Goal: Find specific page/section: Find specific page/section

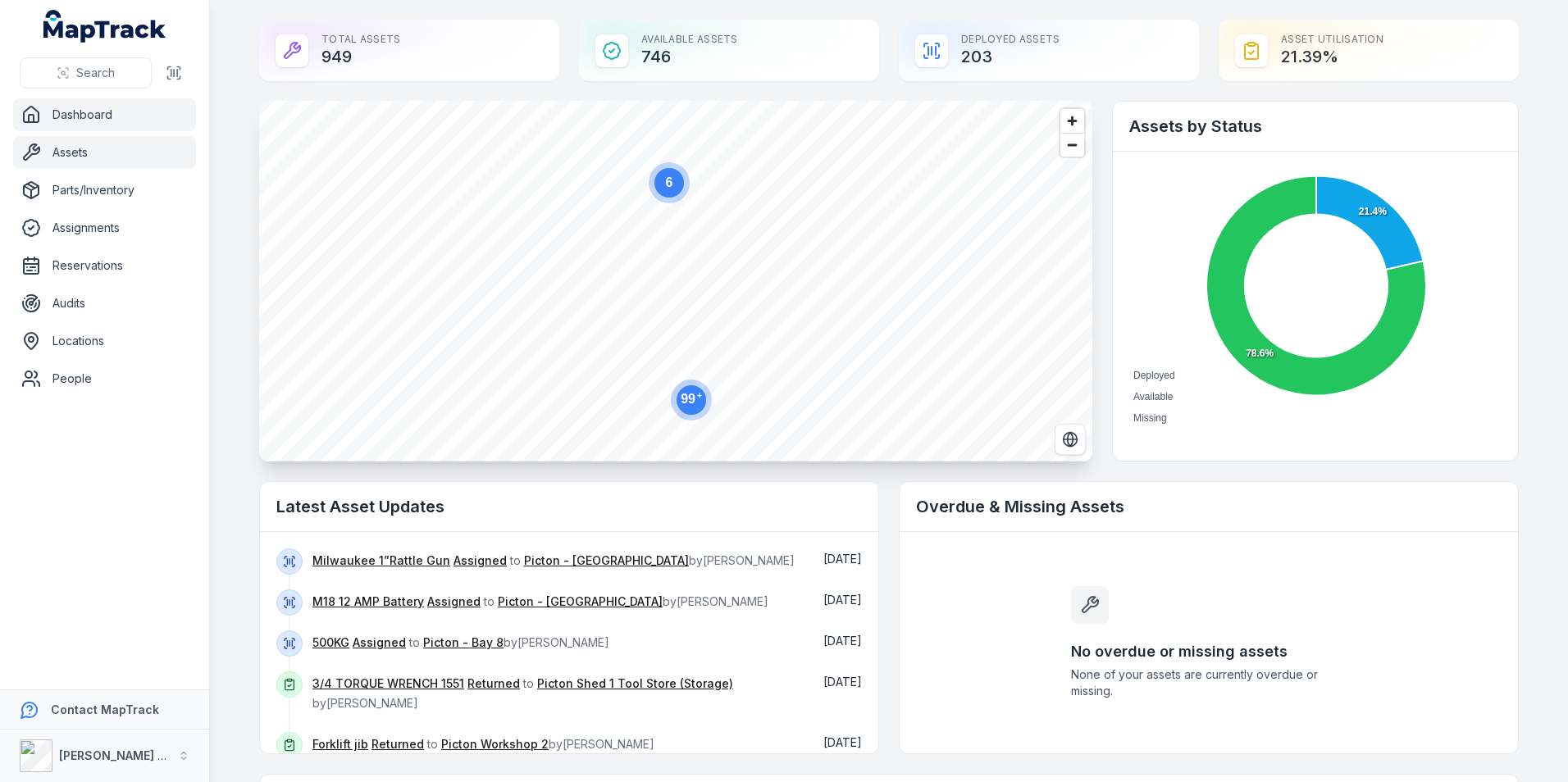
click at [68, 150] on link "Assets" at bounding box center [104, 152] width 183 height 33
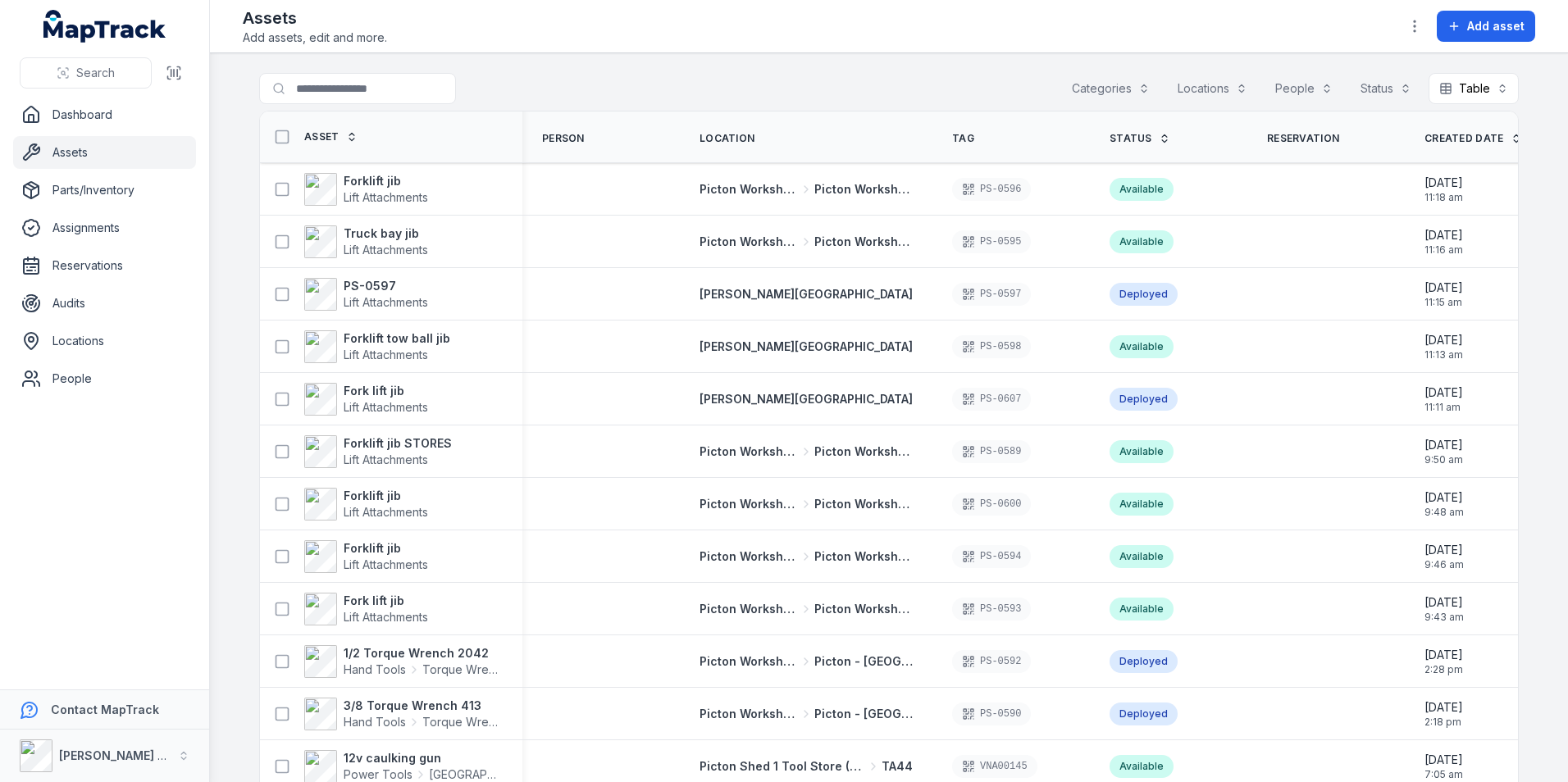
click at [1139, 87] on button "Categories" at bounding box center [1110, 88] width 100 height 31
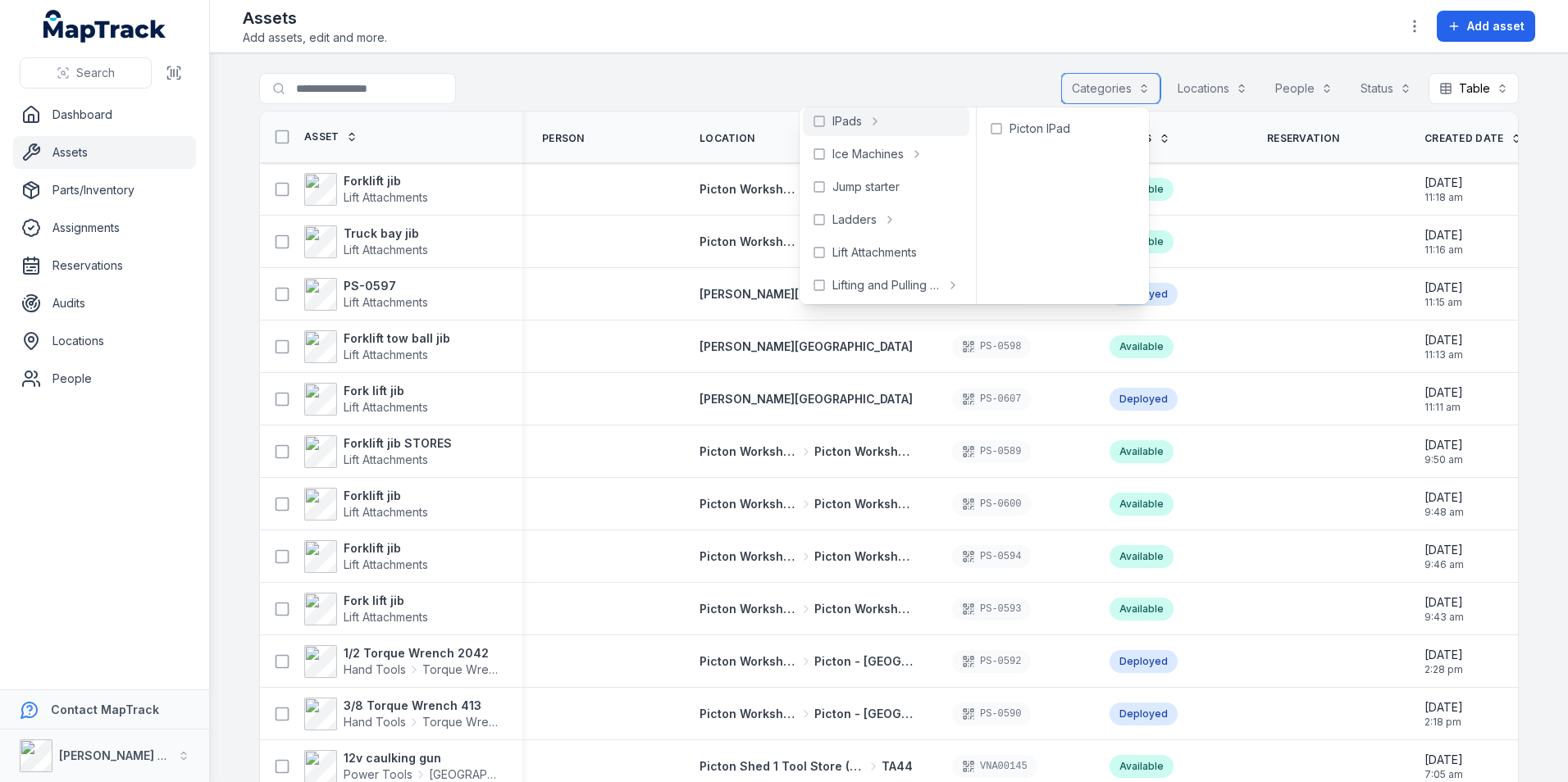
scroll to position [492, 0]
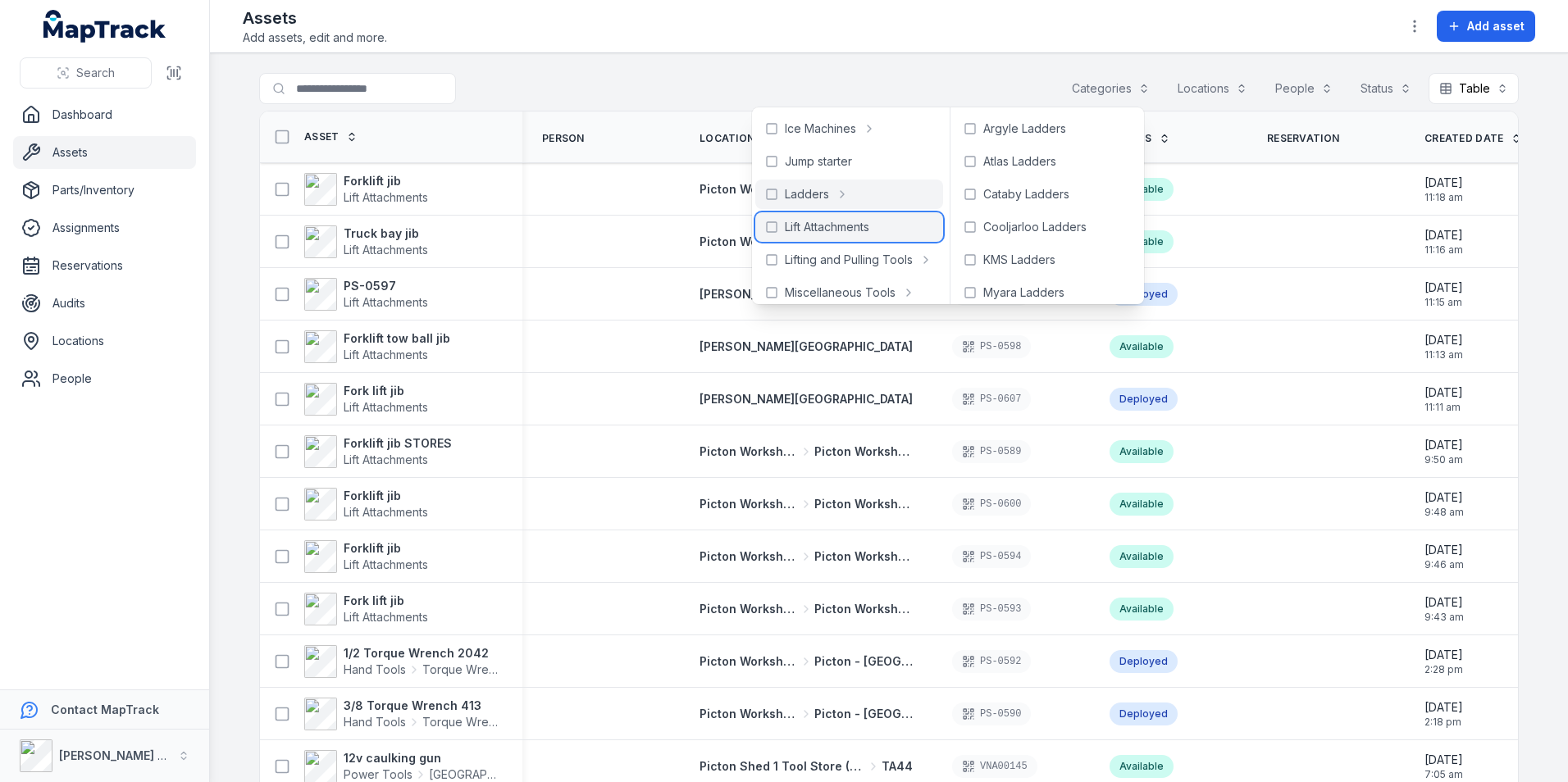
click at [774, 224] on icon at bounding box center [771, 227] width 13 height 13
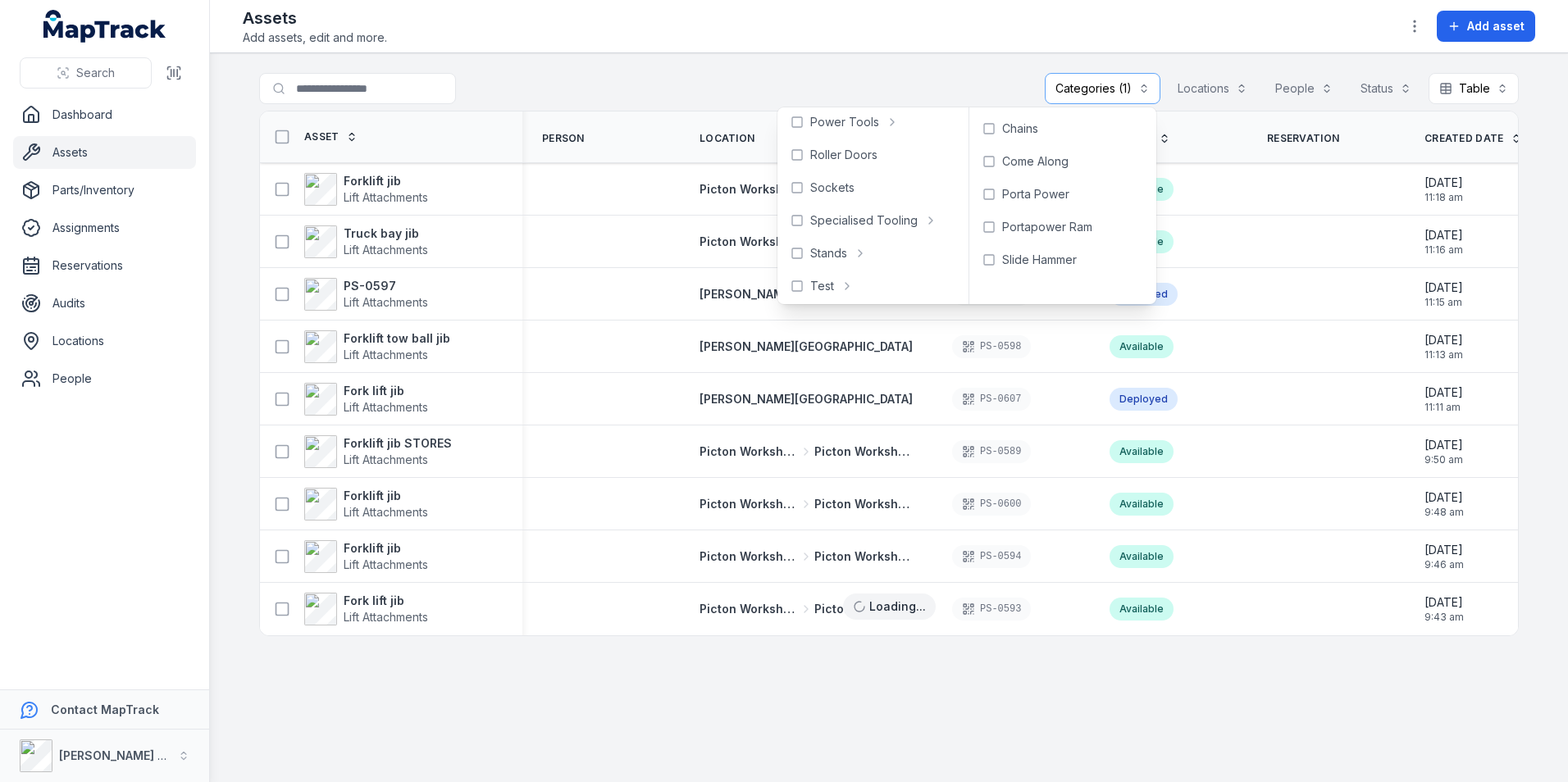
scroll to position [738, 0]
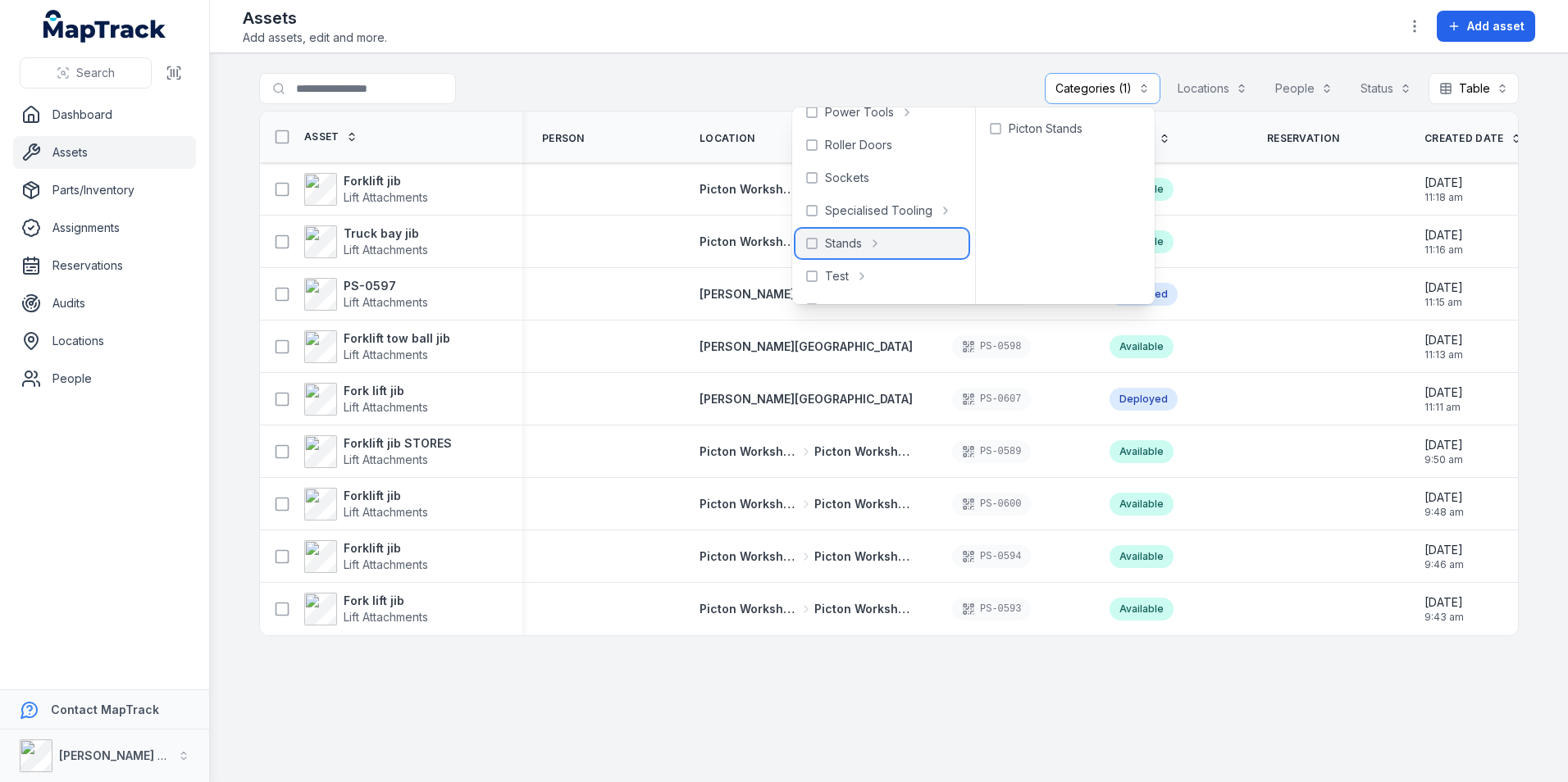
click at [811, 239] on icon at bounding box center [811, 243] width 13 height 13
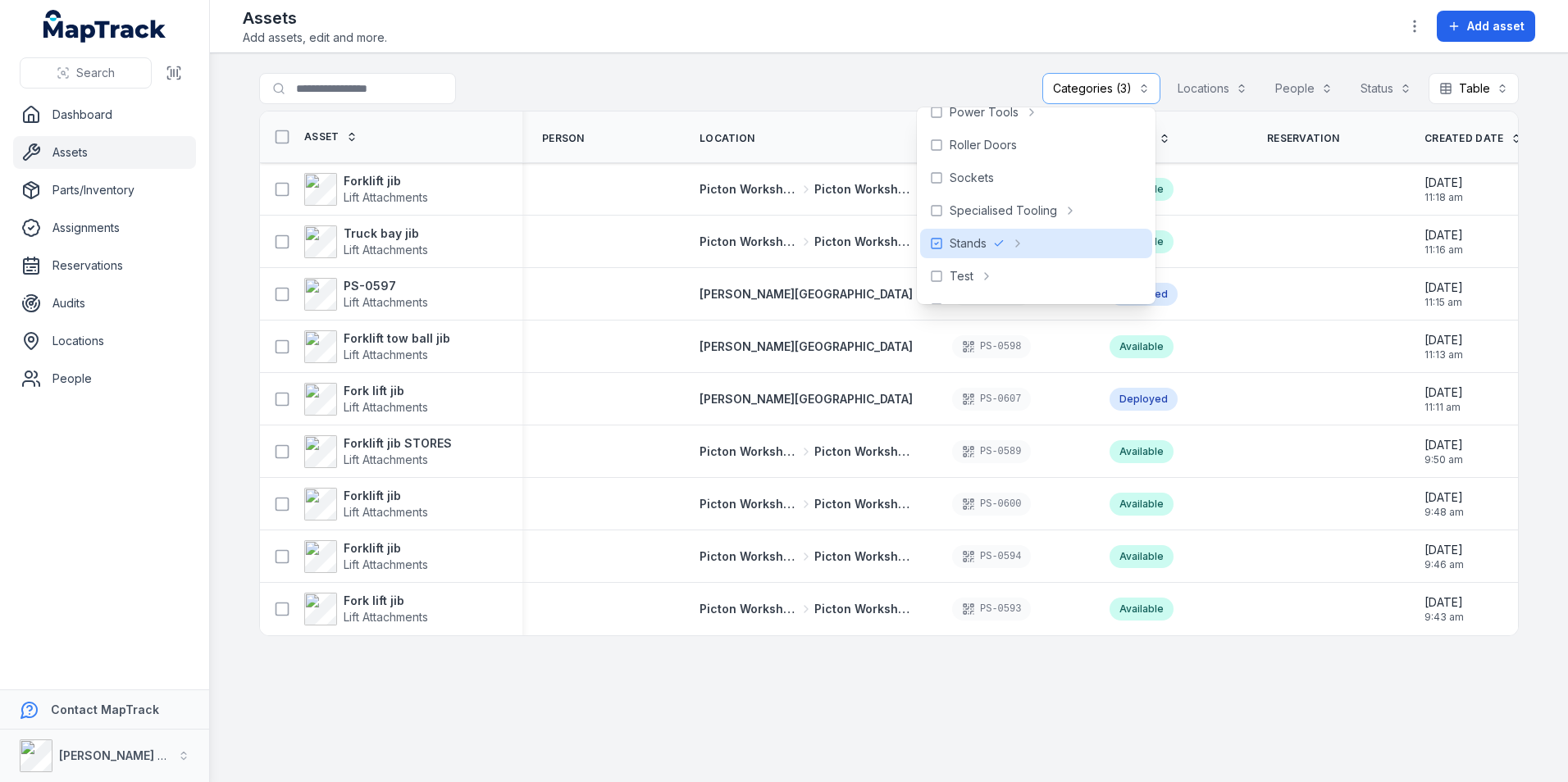
click at [742, 677] on main "**********" at bounding box center [889, 417] width 1358 height 729
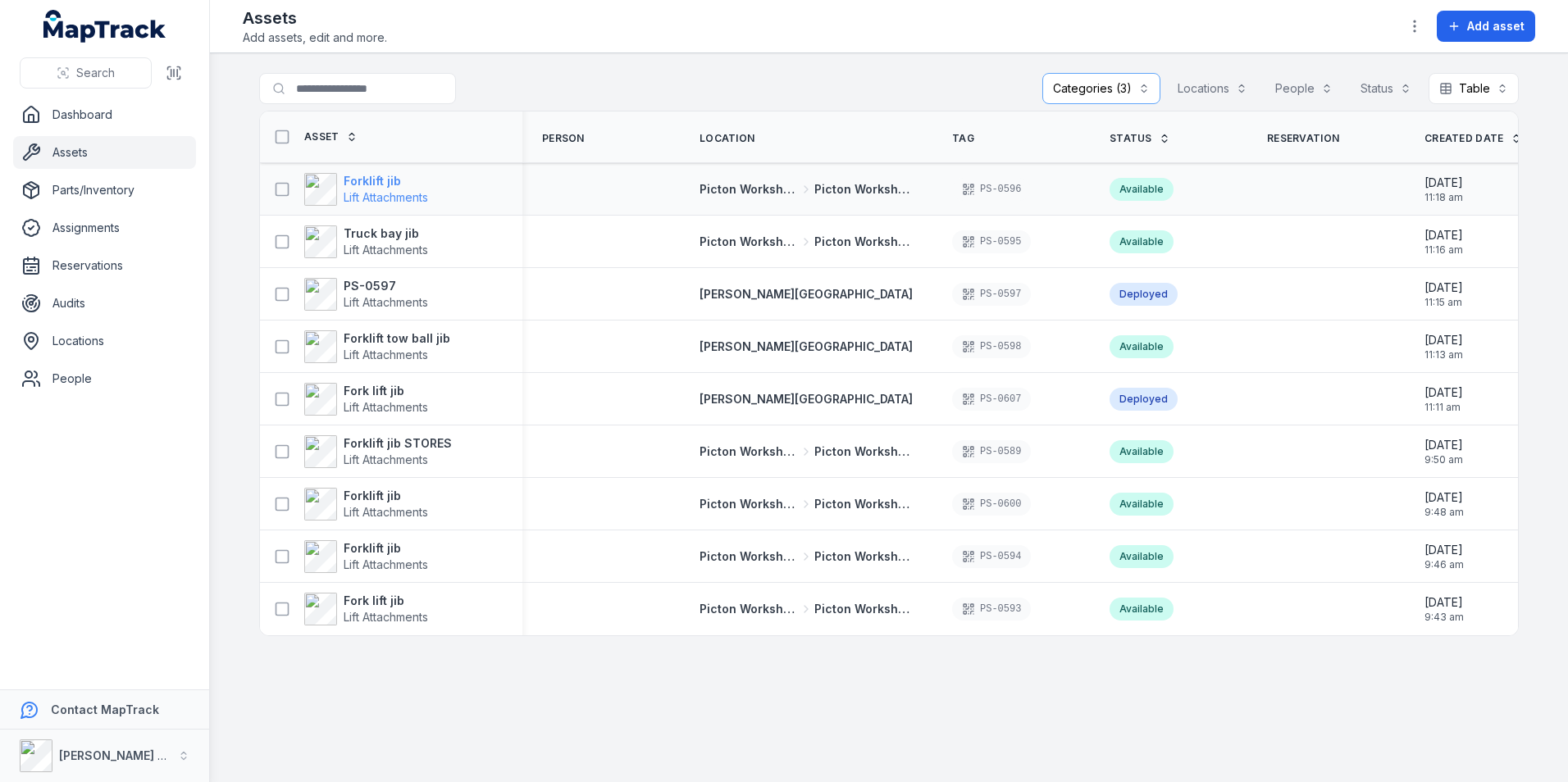
click at [377, 177] on strong "Forklift jib" at bounding box center [386, 181] width 85 height 17
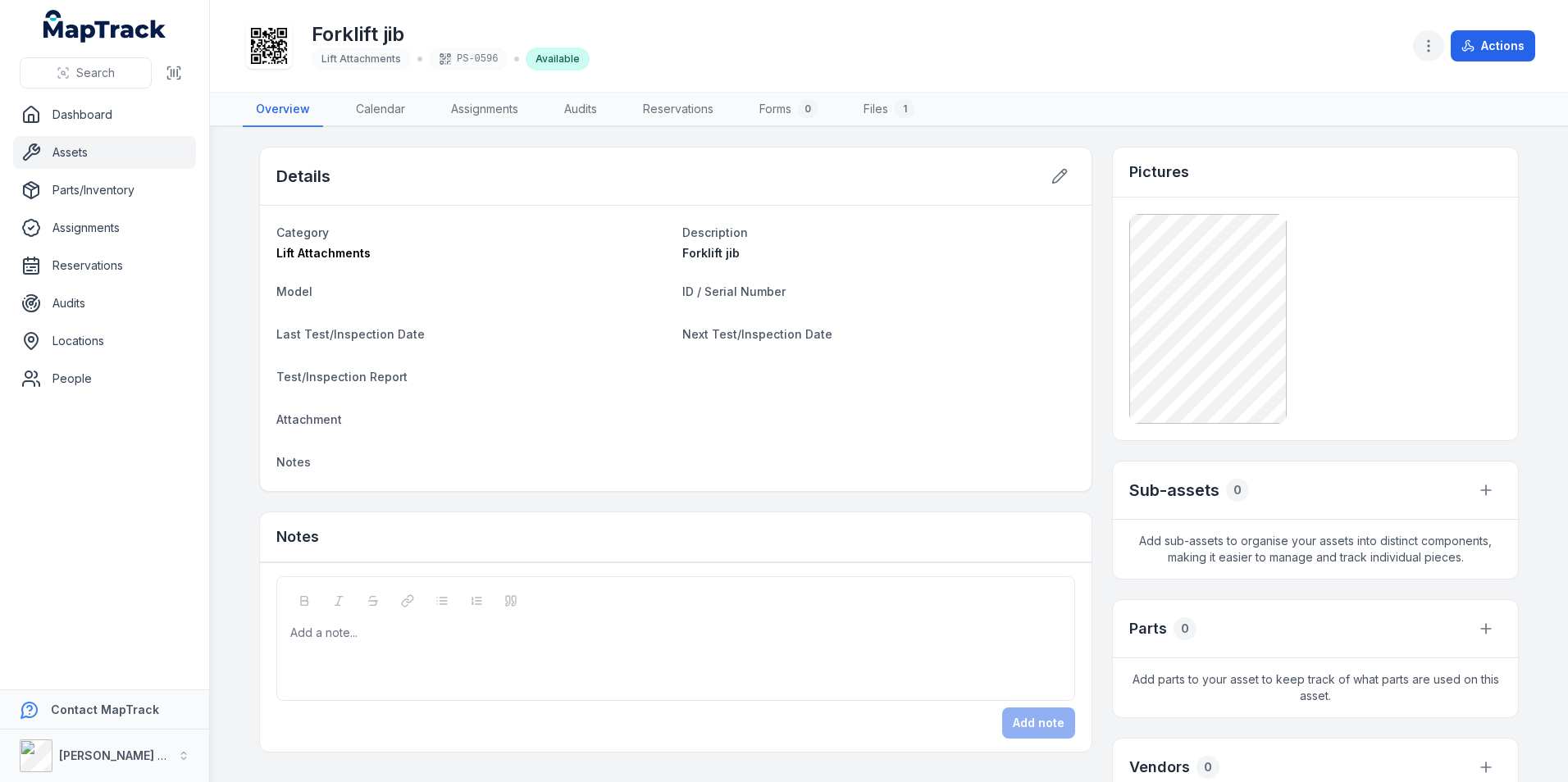
click at [1422, 52] on icon "button" at bounding box center [1428, 46] width 17 height 17
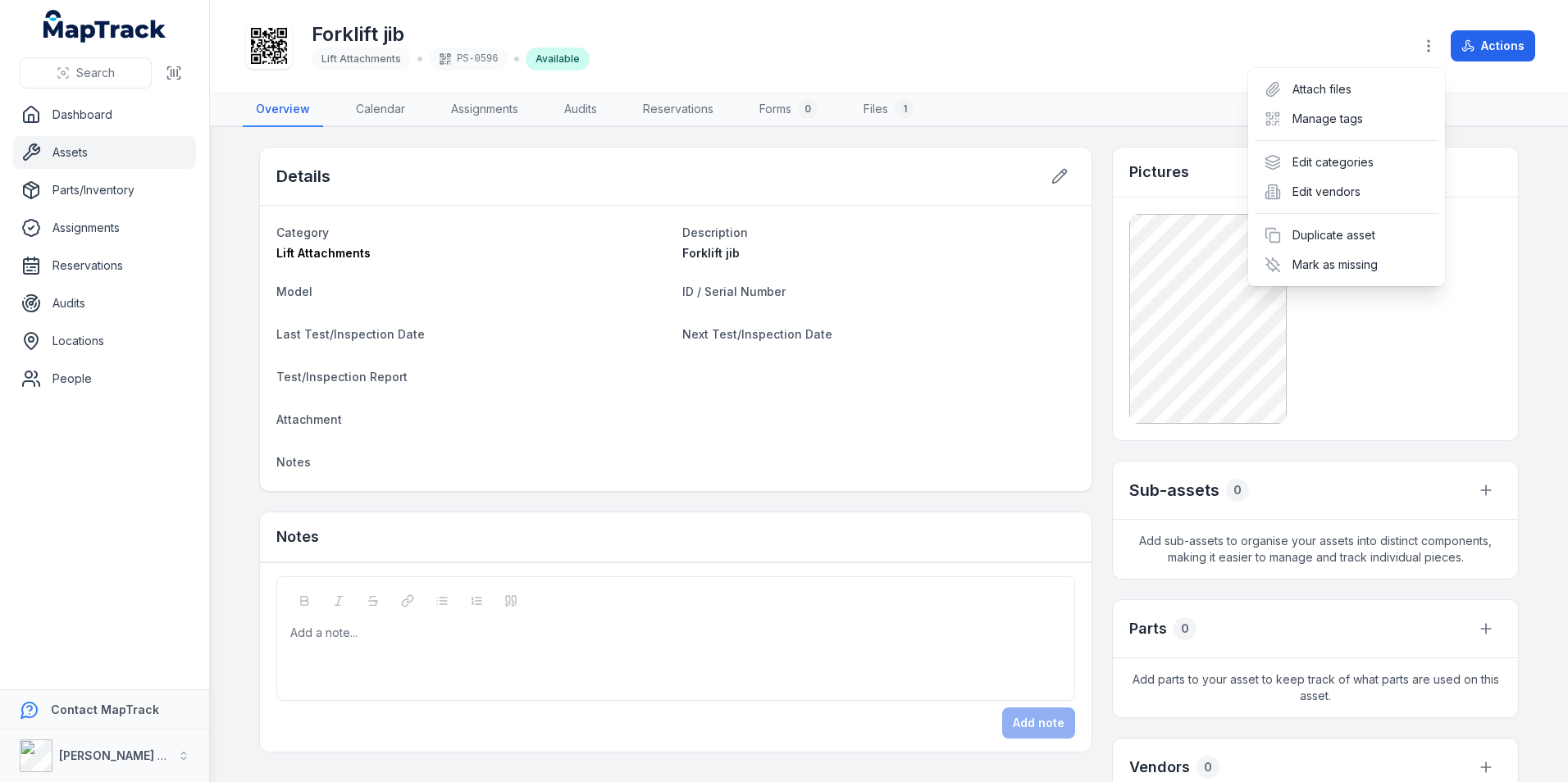
click at [1195, 32] on div "Forklift jib Lift Attachments PS-0596 Available Actions" at bounding box center [888, 45] width 1292 height 78
